Goal: Transaction & Acquisition: Register for event/course

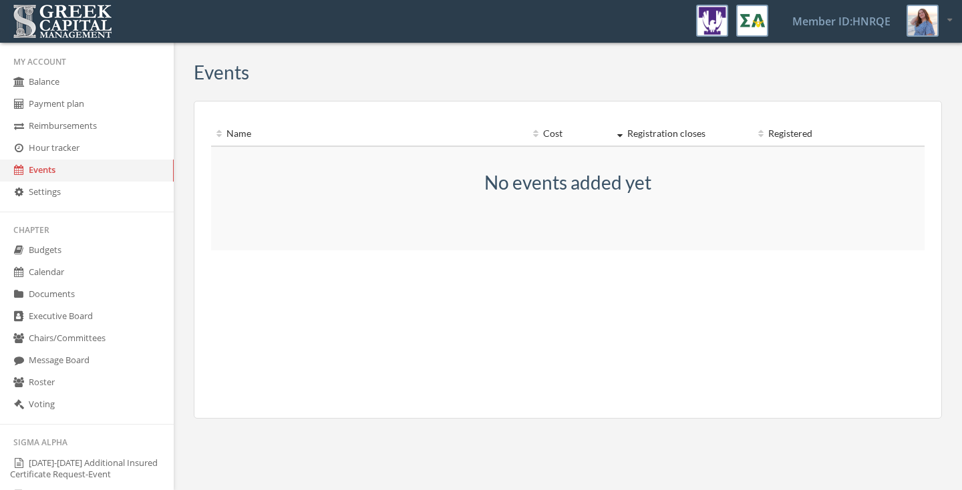
click at [88, 416] on link "Voting" at bounding box center [87, 405] width 174 height 22
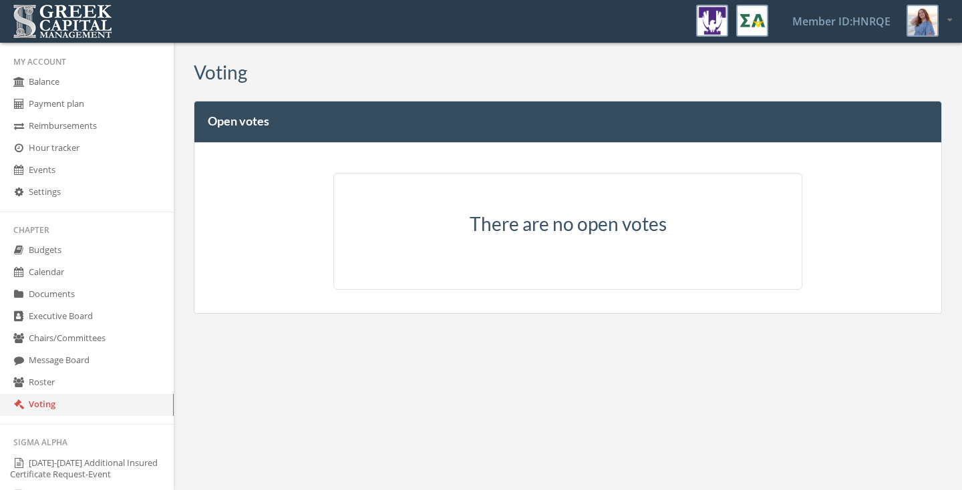
click at [65, 282] on link "Calendar" at bounding box center [87, 273] width 174 height 22
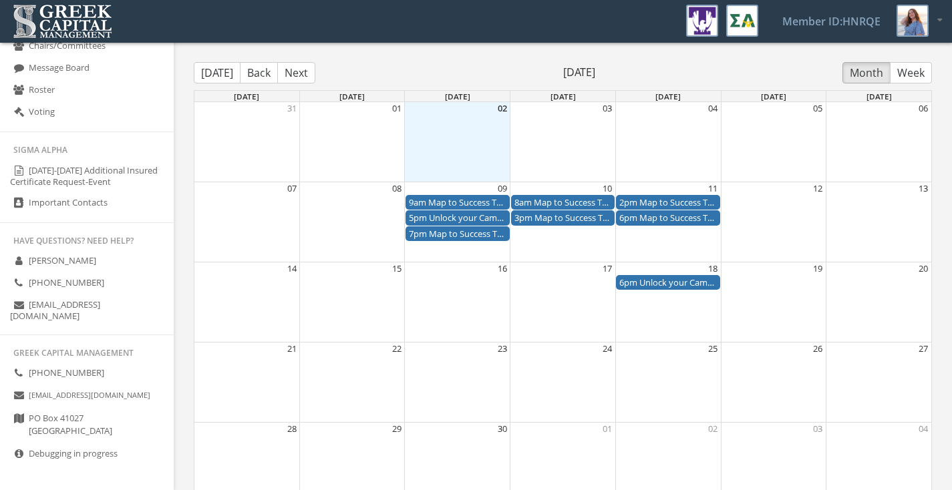
scroll to position [311, 0]
click at [104, 373] on link "[PHONE_NUMBER]" at bounding box center [87, 374] width 174 height 22
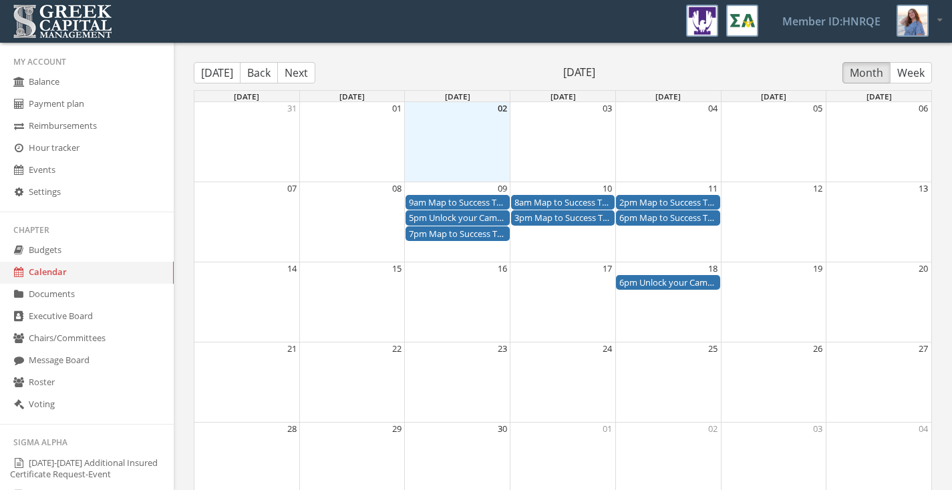
scroll to position [0, 0]
click at [65, 318] on link "Executive Board" at bounding box center [87, 317] width 174 height 22
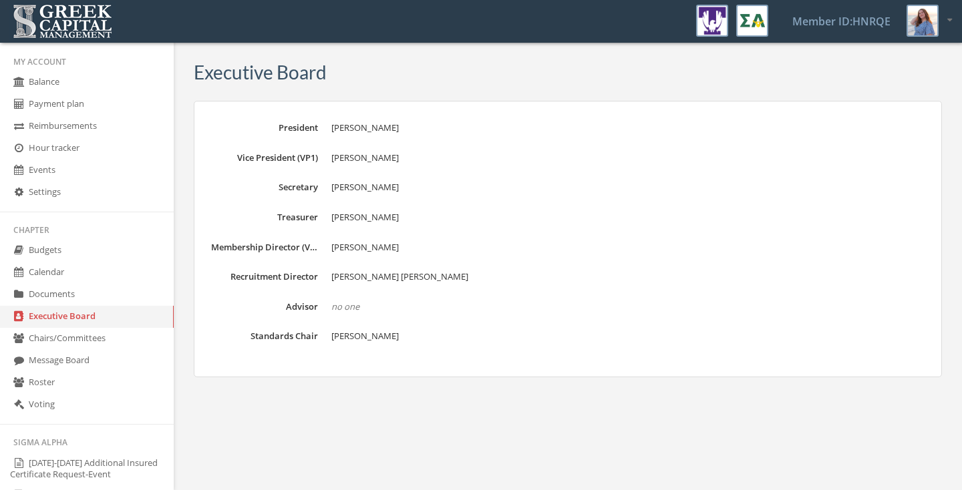
click at [77, 350] on link "Chairs/Committees" at bounding box center [87, 339] width 174 height 22
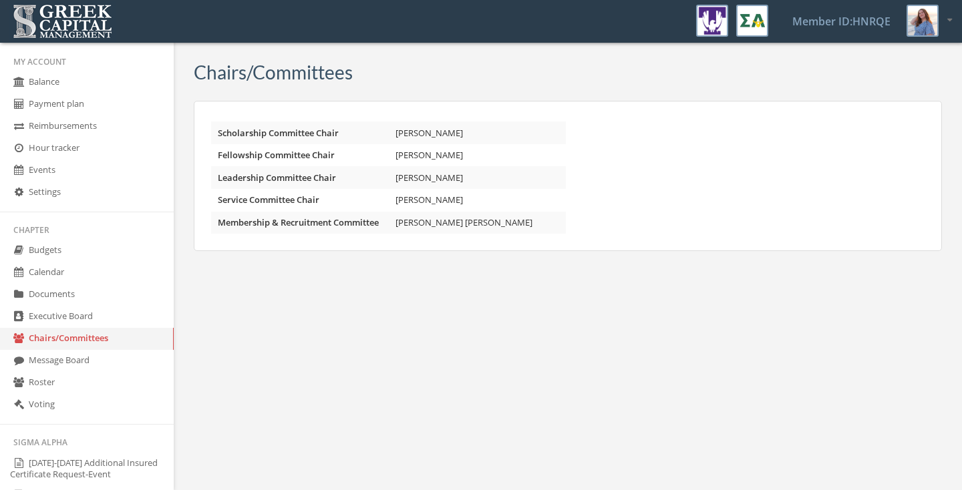
click at [77, 372] on link "Message Board" at bounding box center [87, 361] width 174 height 22
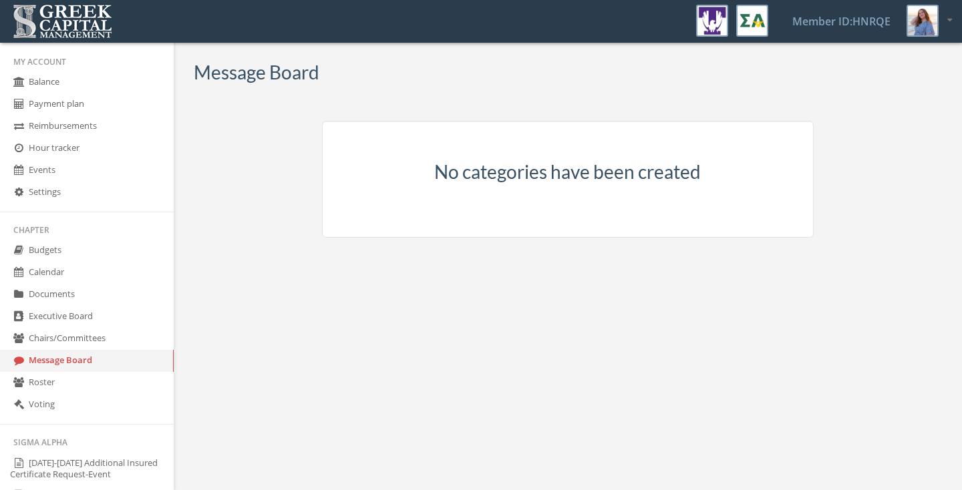
click at [75, 350] on link "Chairs/Committees" at bounding box center [87, 339] width 174 height 22
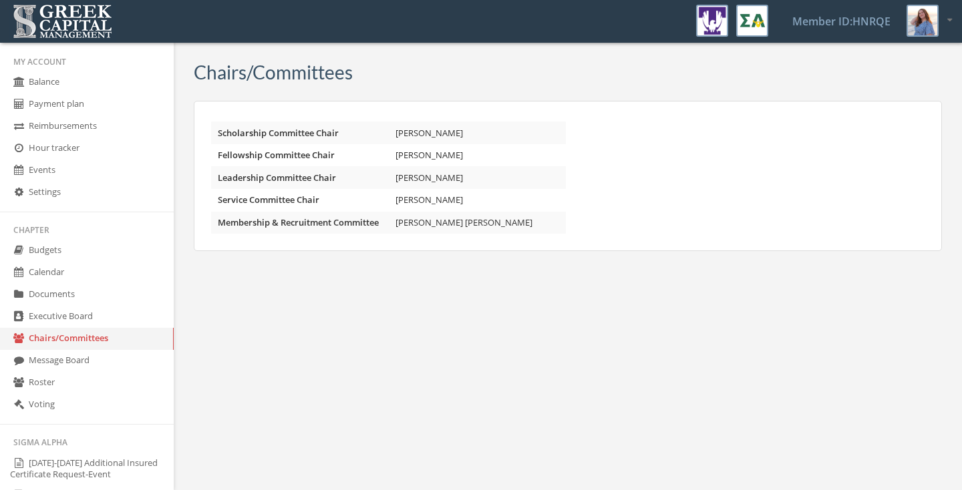
click at [65, 394] on link "Roster" at bounding box center [87, 383] width 174 height 22
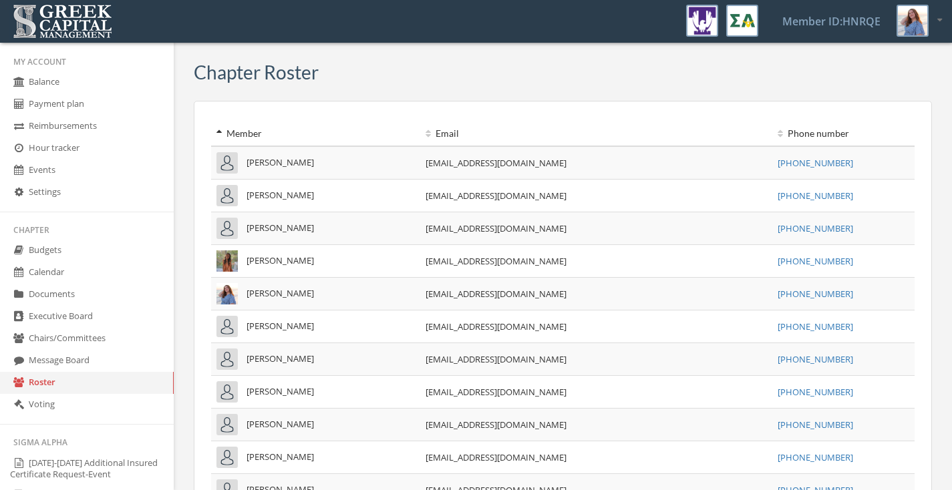
click at [76, 279] on link "Calendar" at bounding box center [87, 273] width 174 height 22
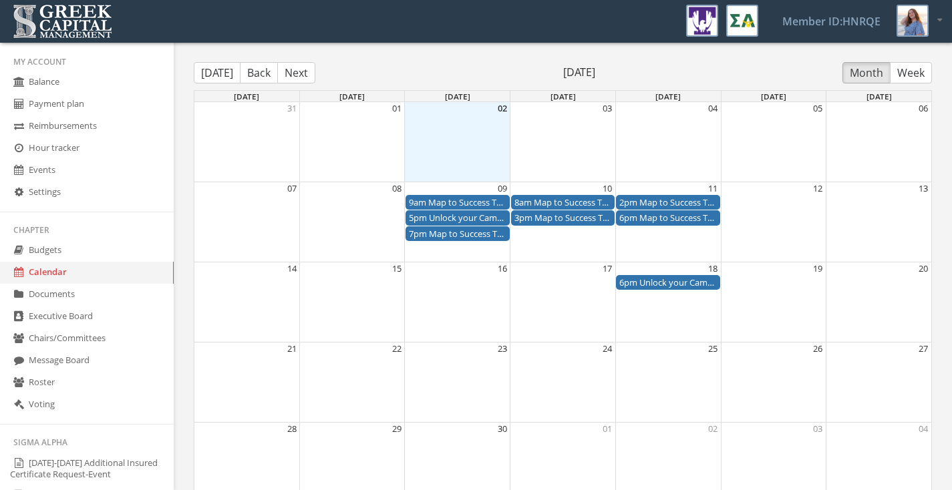
click at [464, 201] on div "9am Map to Success Training" at bounding box center [458, 202] width 98 height 13
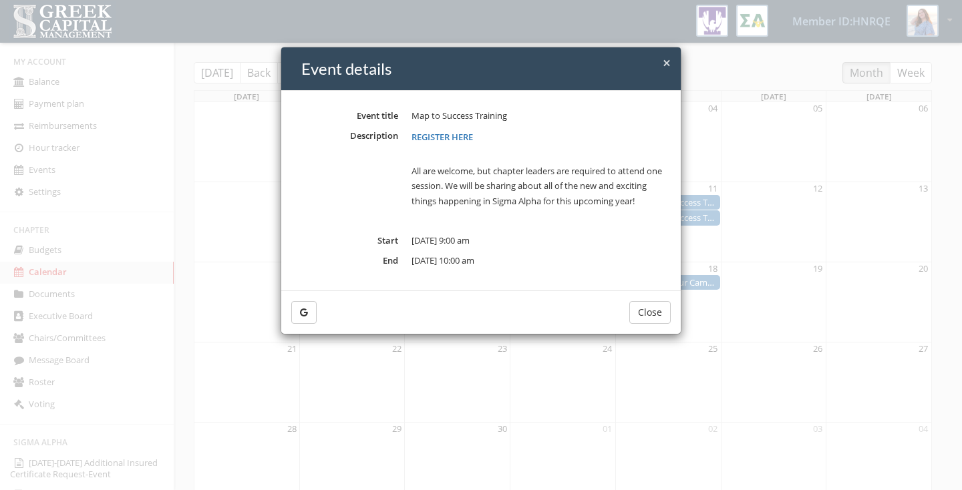
click at [652, 313] on button "Close" at bounding box center [649, 312] width 41 height 23
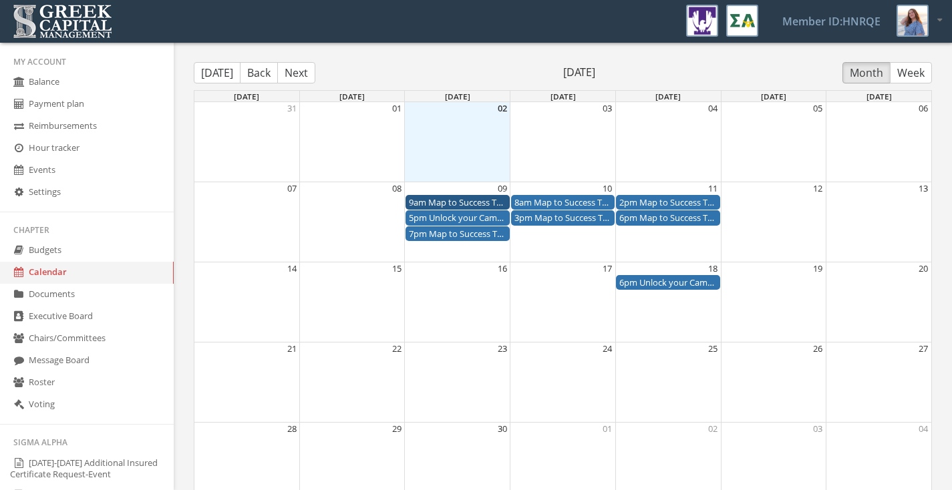
click at [689, 283] on div "6pm Unlock your Campus - Chapter Leader Forum" at bounding box center [668, 283] width 98 height 13
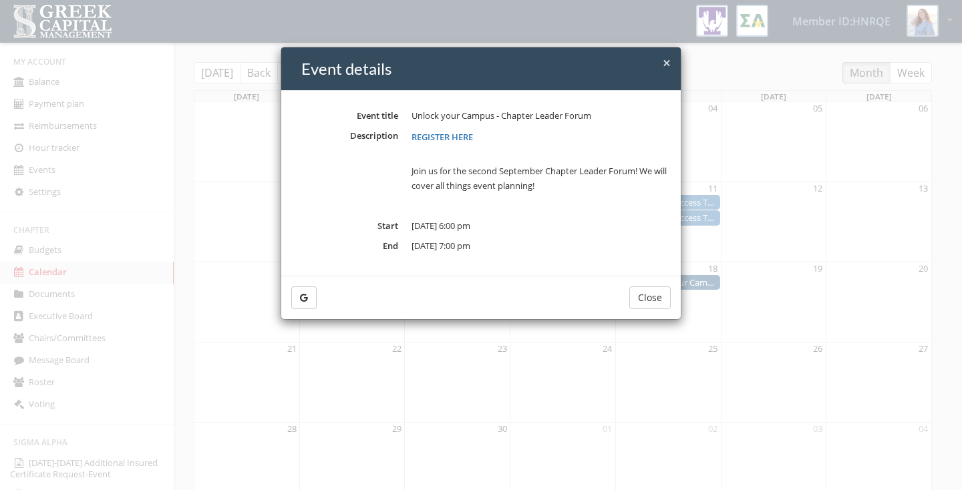
click at [641, 301] on button "Close" at bounding box center [649, 298] width 41 height 23
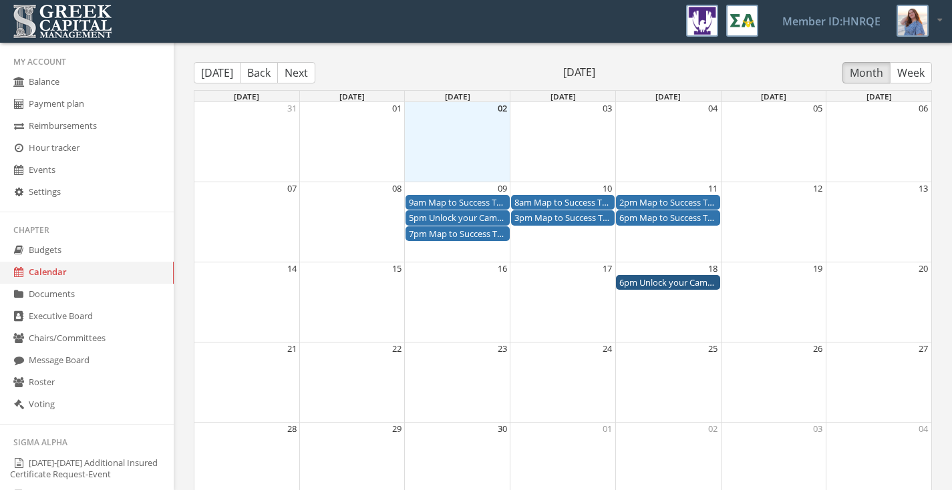
click at [499, 212] on div "5pm Unlock your Campus - Chapter Leader Forum" at bounding box center [458, 218] width 98 height 13
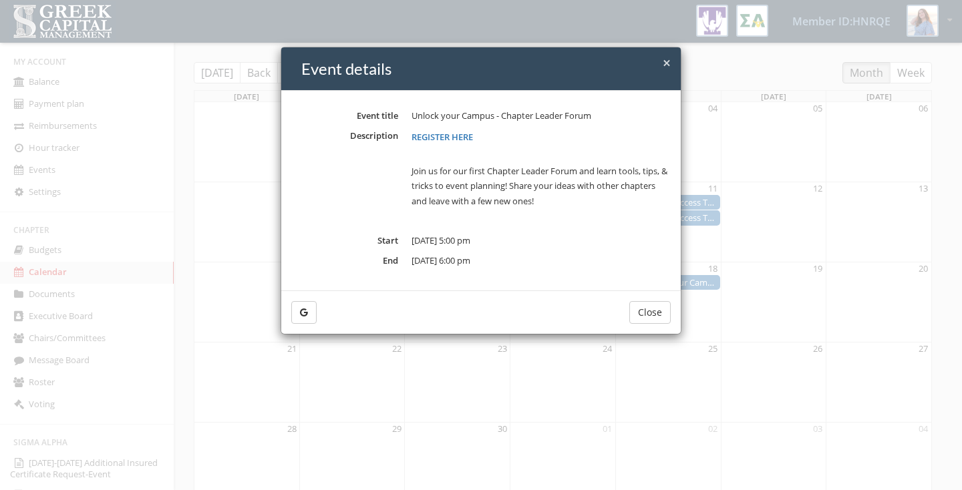
click at [662, 302] on button "Close" at bounding box center [649, 312] width 41 height 23
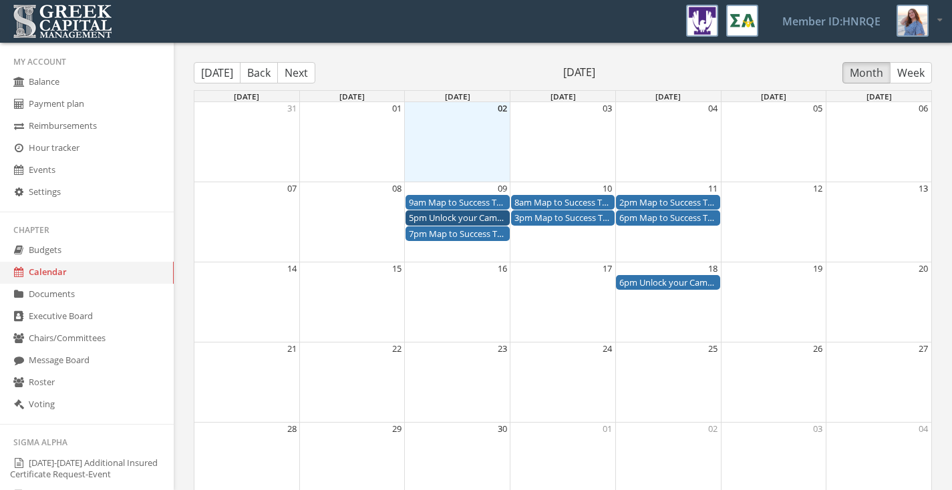
click at [580, 122] on div "Month View" at bounding box center [563, 141] width 106 height 79
click at [458, 132] on div "Month View" at bounding box center [457, 141] width 106 height 79
click at [533, 135] on div "Month View" at bounding box center [563, 141] width 106 height 79
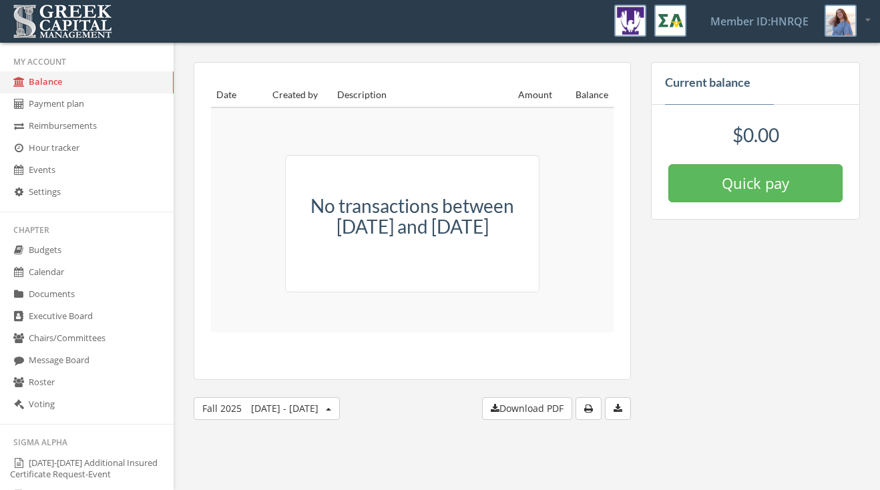
click at [57, 170] on link "Events" at bounding box center [87, 171] width 174 height 22
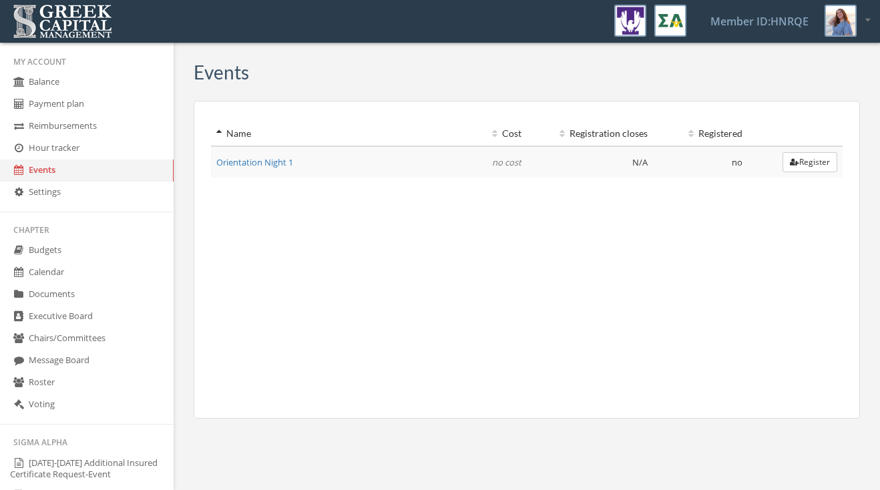
click at [657, 163] on button "Register" at bounding box center [810, 162] width 55 height 20
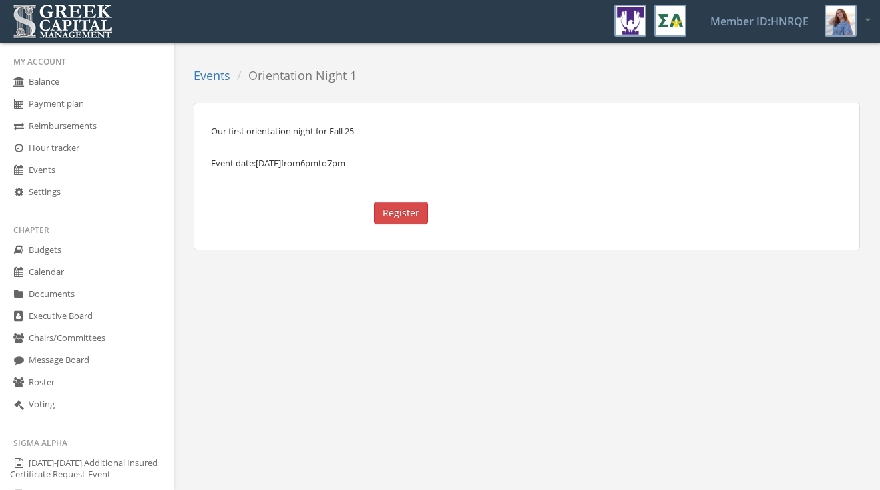
click at [408, 214] on button "Register" at bounding box center [401, 213] width 54 height 23
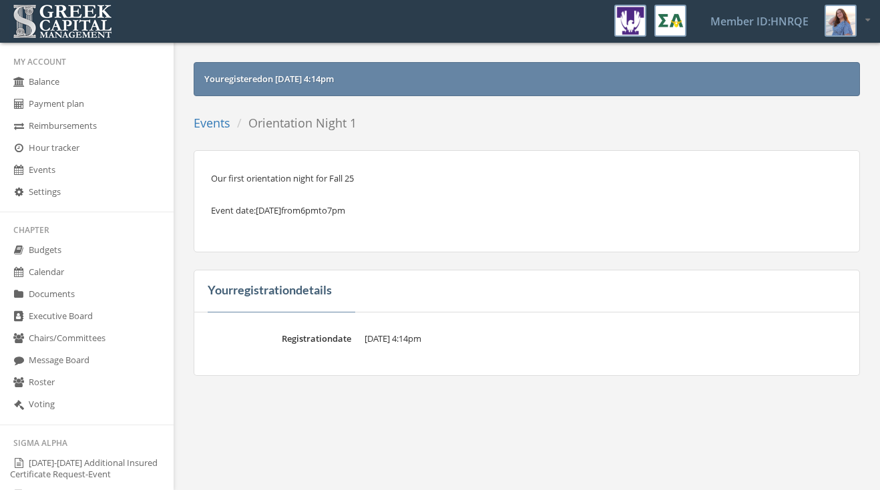
click at [93, 168] on link "Events" at bounding box center [87, 171] width 174 height 22
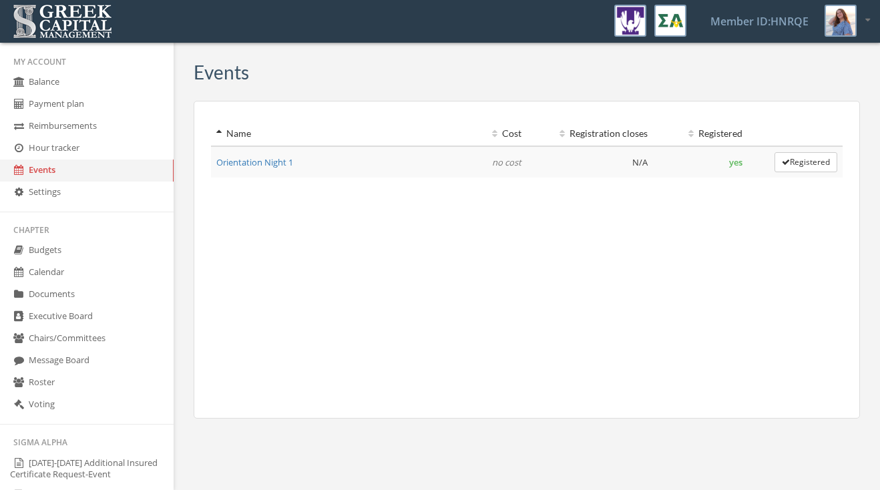
click at [63, 280] on link "Calendar" at bounding box center [87, 273] width 174 height 22
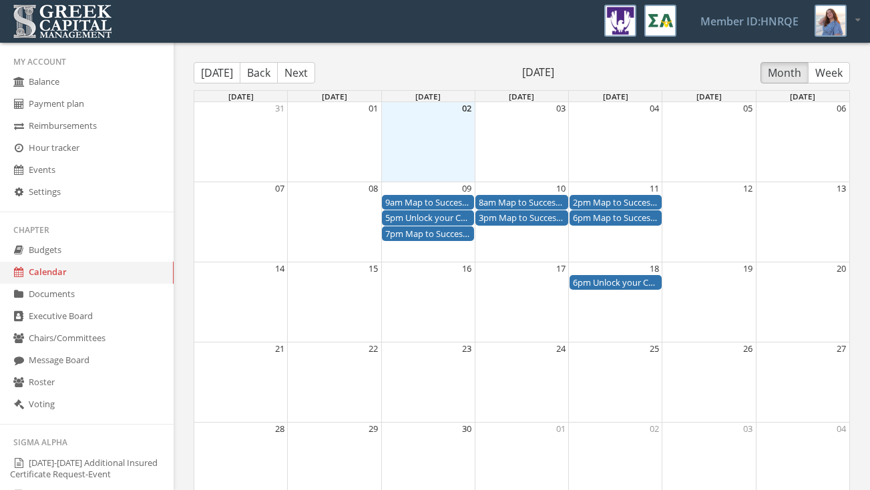
click at [432, 147] on div "Month View" at bounding box center [428, 141] width 94 height 79
click at [57, 179] on link "Events" at bounding box center [87, 171] width 174 height 22
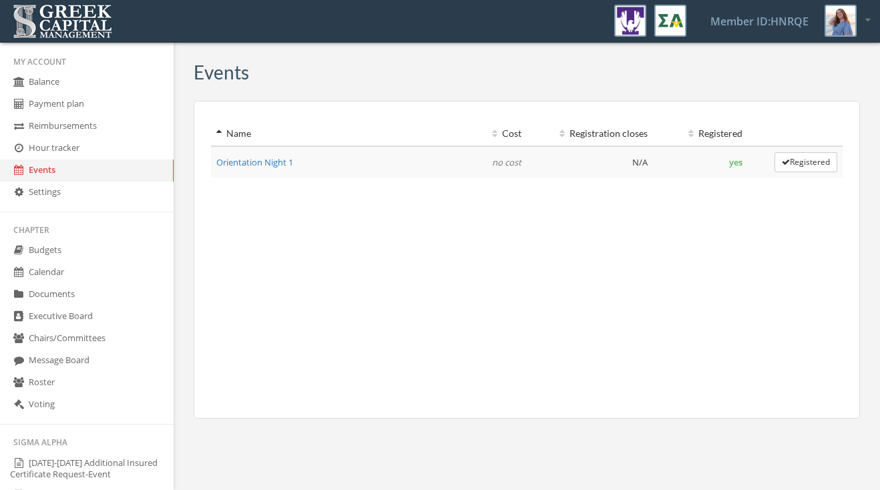
click at [567, 132] on th "Registration closes" at bounding box center [590, 134] width 126 height 25
click at [513, 128] on th "Cost" at bounding box center [464, 134] width 126 height 25
